Goal: Check status: Check status

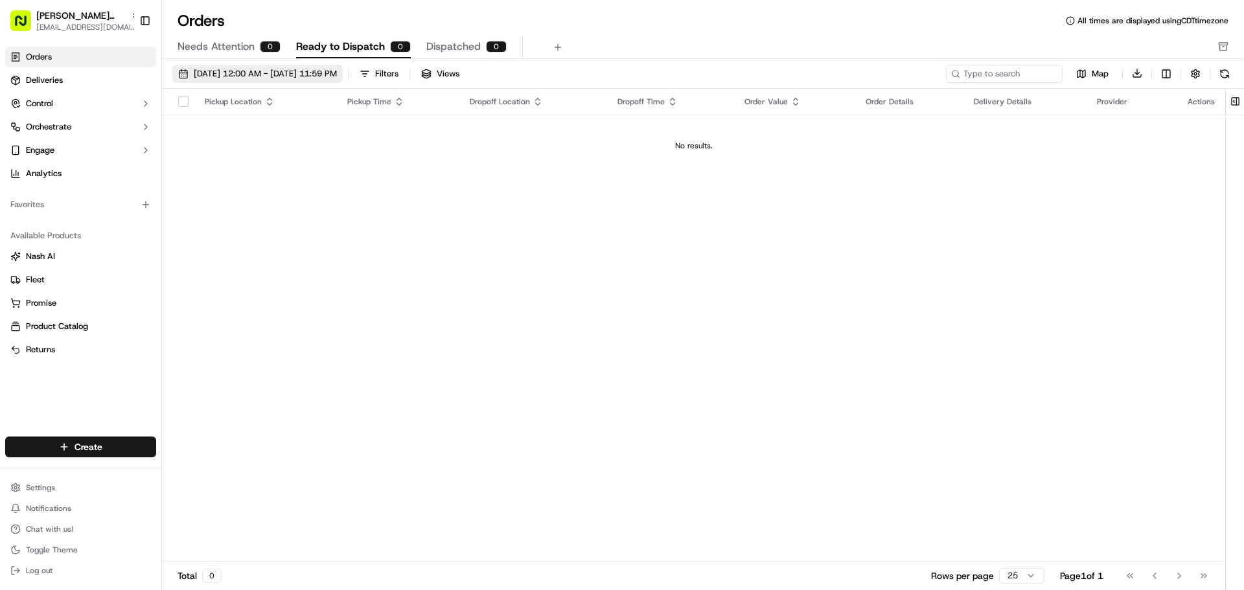
click at [181, 72] on button "[DATE] 12:00 AM - [DATE] 11:59 PM" at bounding box center [257, 74] width 170 height 18
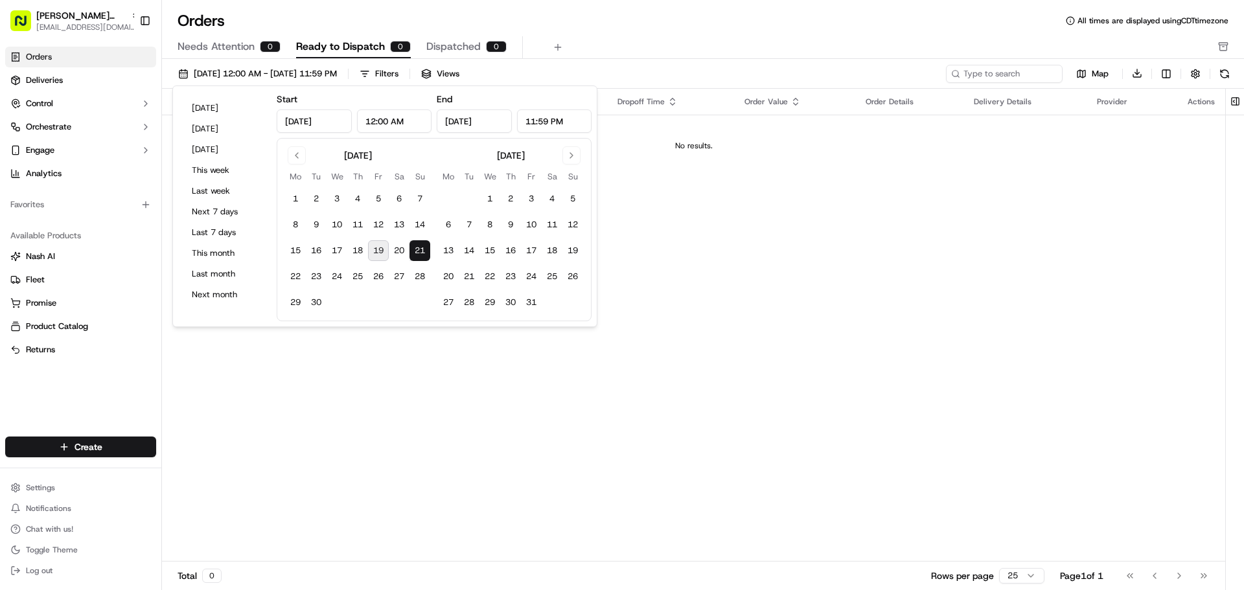
click at [380, 248] on button "19" at bounding box center [378, 250] width 21 height 21
type input "[DATE]"
click at [398, 246] on button "20" at bounding box center [399, 250] width 21 height 21
type input "[DATE]"
click at [408, 410] on div "Pickup Location Pickup Time Dropoff Location Dropoff Time Order Value Order Det…" at bounding box center [693, 326] width 1063 height 474
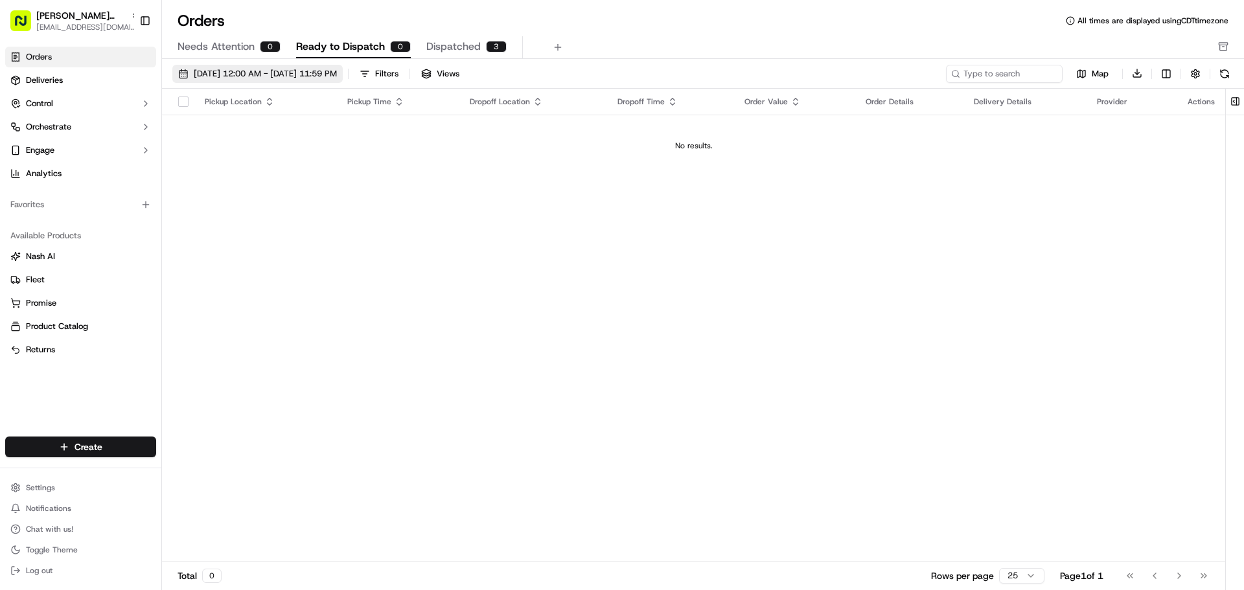
click at [175, 74] on button "[DATE] 12:00 AM - [DATE] 11:59 PM" at bounding box center [257, 74] width 170 height 18
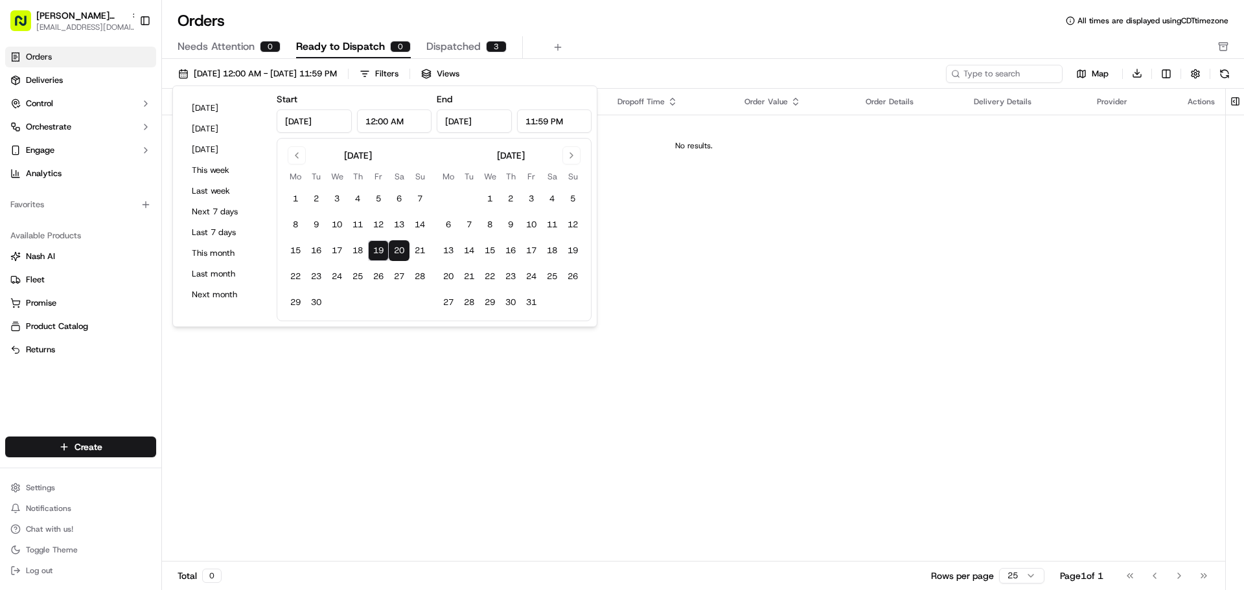
click at [398, 249] on button "20" at bounding box center [399, 250] width 21 height 21
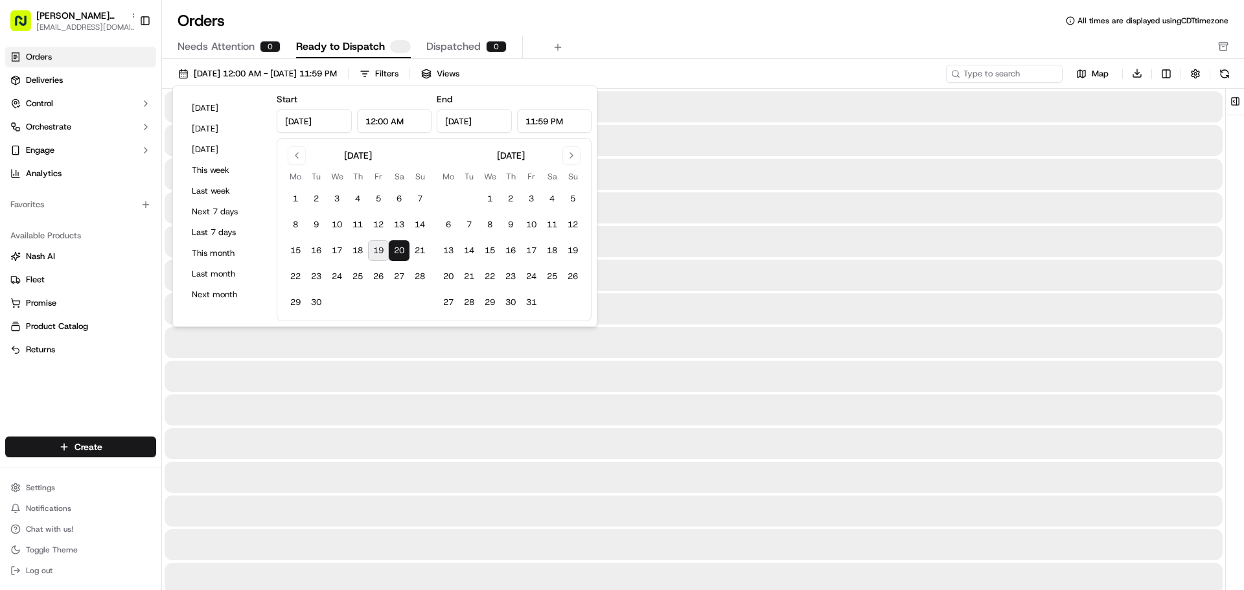
type input "[DATE]"
click at [398, 249] on button "20" at bounding box center [399, 250] width 21 height 21
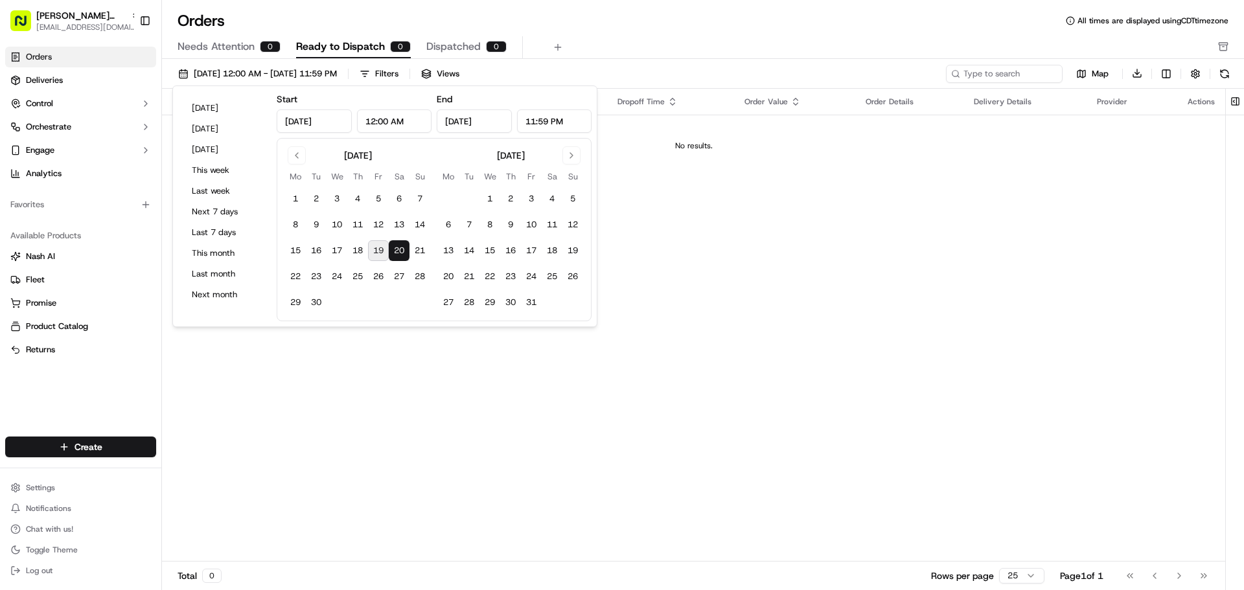
drag, startPoint x: 406, startPoint y: 362, endPoint x: 215, endPoint y: 136, distance: 295.7
click at [406, 360] on div "Pickup Location Pickup Time Dropoff Location Dropoff Time Order Value Order Det…" at bounding box center [693, 326] width 1063 height 474
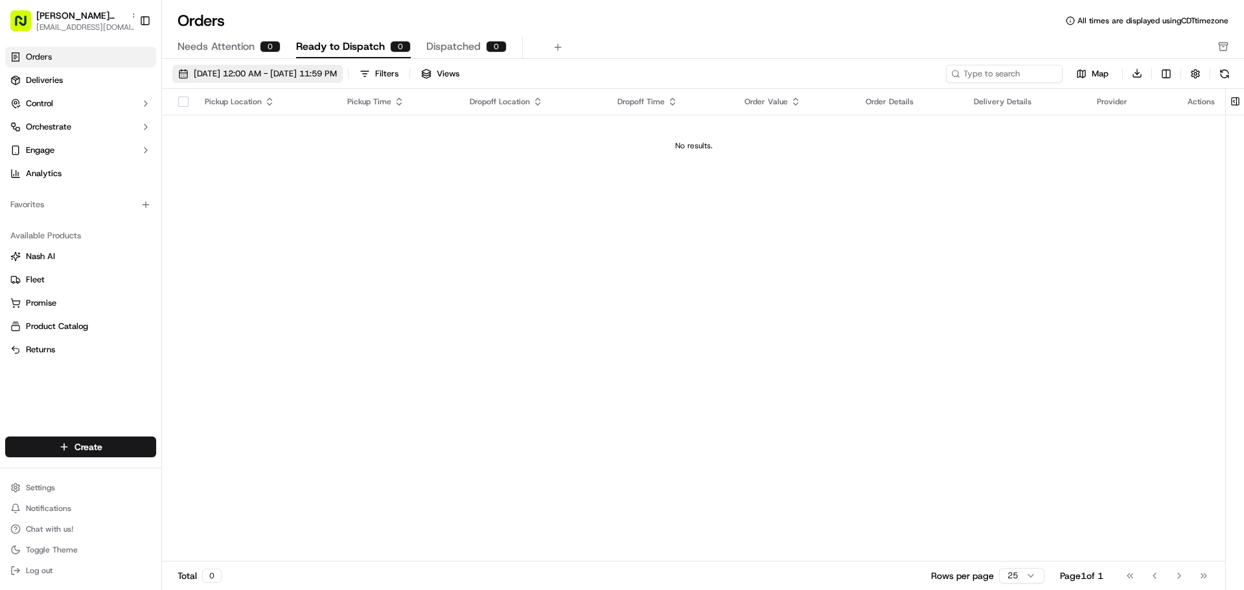
click at [181, 71] on button "[DATE] 12:00 AM - [DATE] 11:59 PM" at bounding box center [257, 74] width 170 height 18
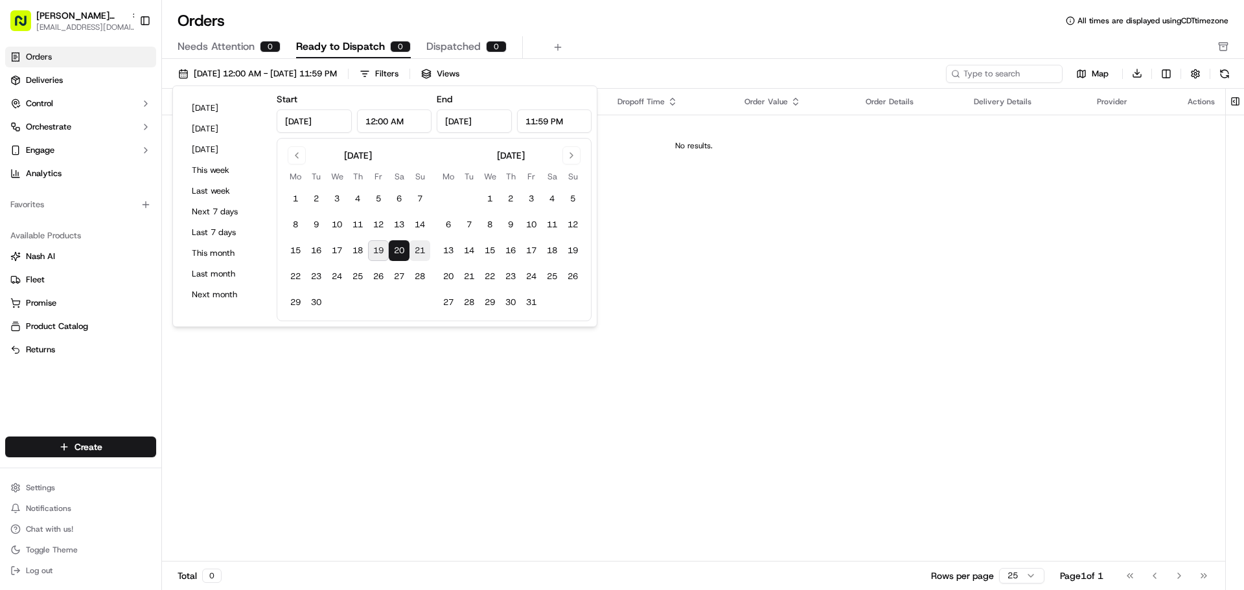
click at [415, 248] on button "21" at bounding box center [420, 250] width 21 height 21
type input "[DATE]"
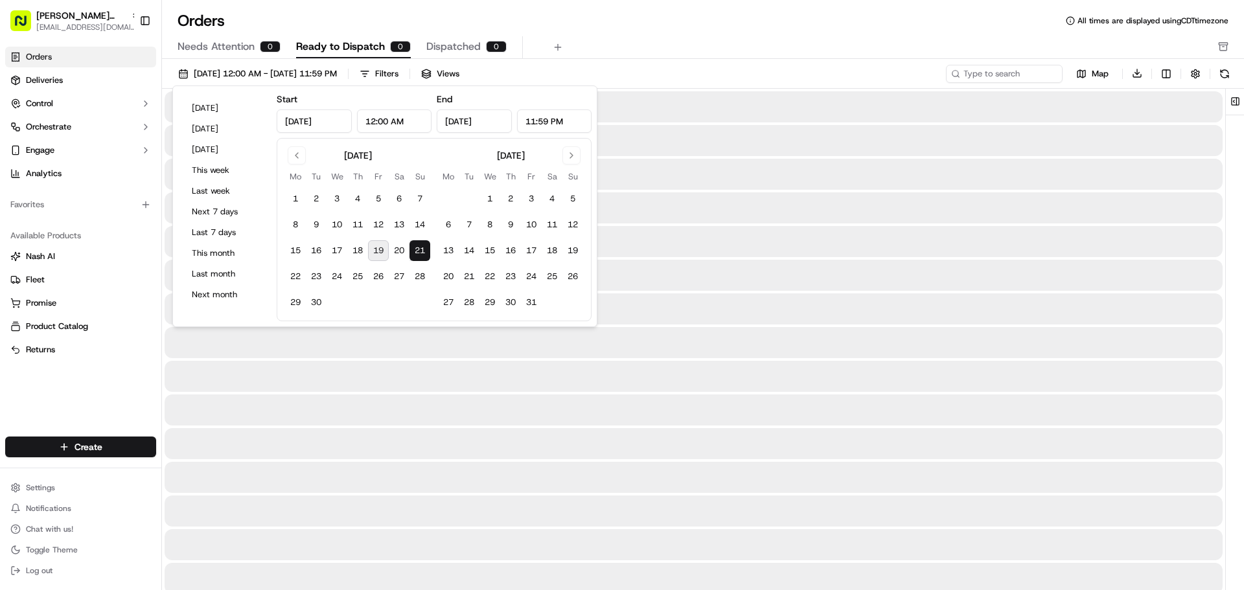
click at [415, 248] on button "21" at bounding box center [420, 250] width 21 height 21
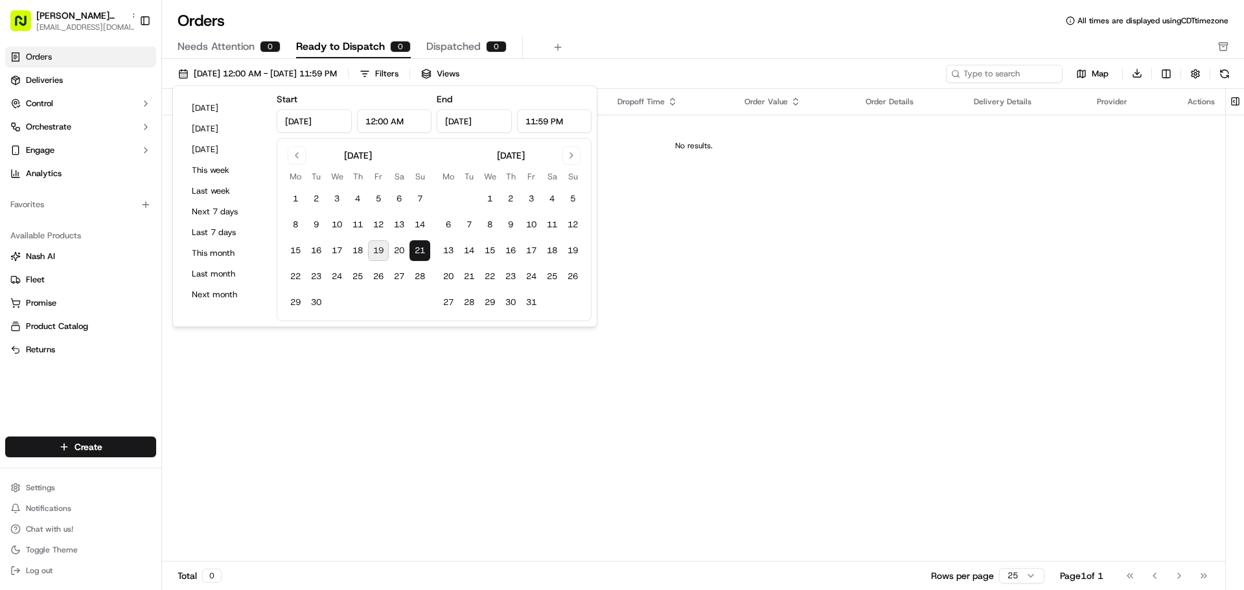
click at [414, 381] on div "Pickup Location Pickup Time Dropoff Location Dropoff Time Order Value Order Det…" at bounding box center [693, 326] width 1063 height 474
